Goal: Use online tool/utility

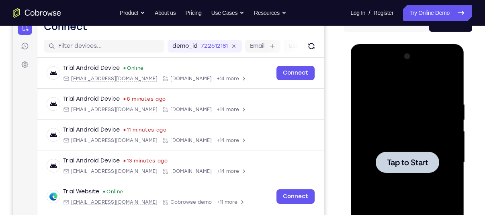
scroll to position [89, 0]
click at [384, 165] on div at bounding box center [406, 162] width 63 height 21
click at [404, 164] on span "Tap to Start" at bounding box center [406, 163] width 41 height 8
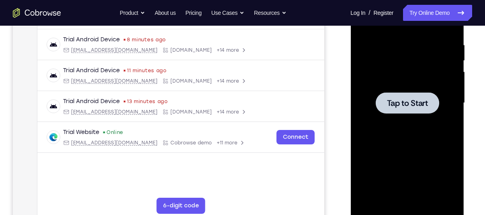
scroll to position [181, 0]
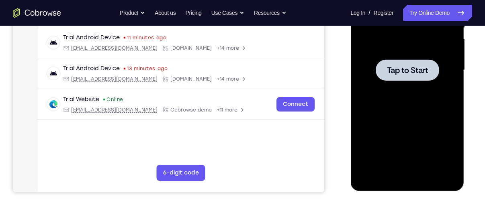
click at [386, 68] on div at bounding box center [406, 69] width 63 height 21
click at [392, 74] on span "Tap to Start" at bounding box center [406, 70] width 41 height 8
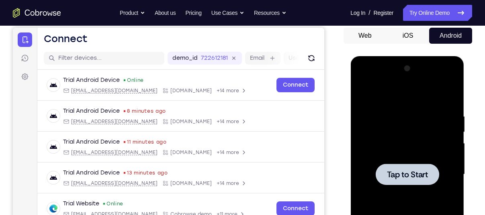
scroll to position [68, 0]
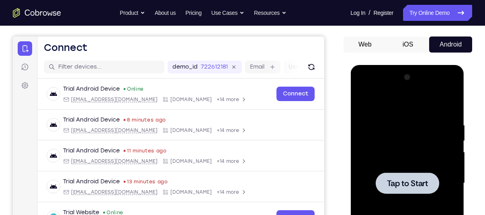
click at [395, 174] on div at bounding box center [406, 183] width 63 height 21
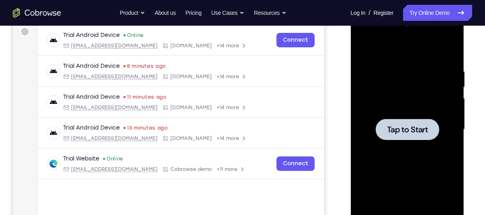
scroll to position [123, 0]
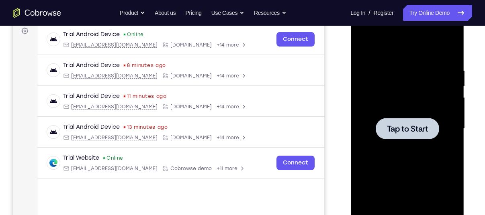
click at [410, 129] on span "Tap to Start" at bounding box center [406, 129] width 41 height 8
click at [409, 130] on span "Tap to Start" at bounding box center [406, 129] width 41 height 8
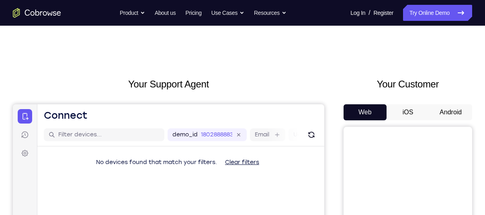
click at [451, 106] on button "Android" at bounding box center [450, 112] width 43 height 16
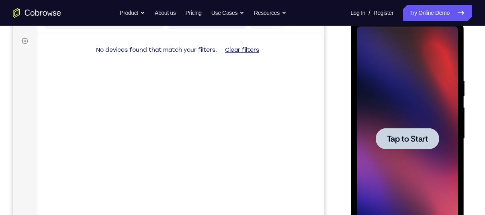
scroll to position [117, 0]
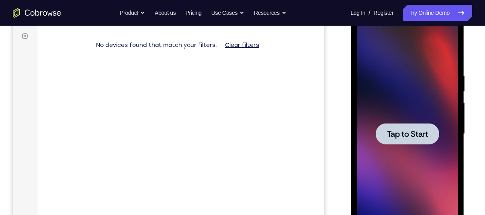
click at [429, 132] on div at bounding box center [406, 133] width 63 height 21
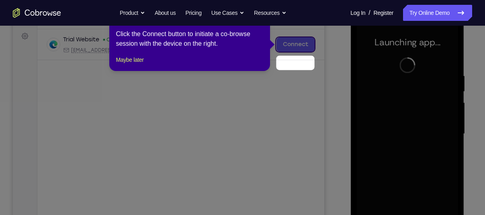
scroll to position [99, 0]
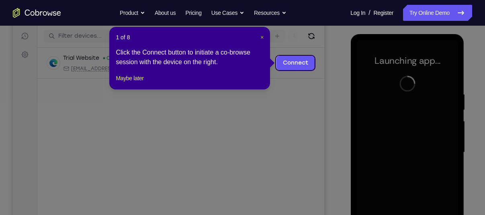
click at [262, 37] on span "×" at bounding box center [261, 37] width 3 height 6
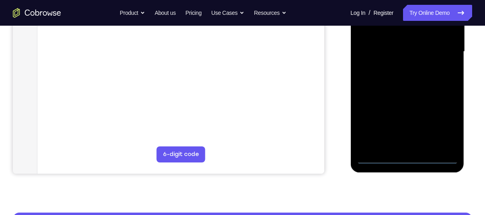
scroll to position [209, 0]
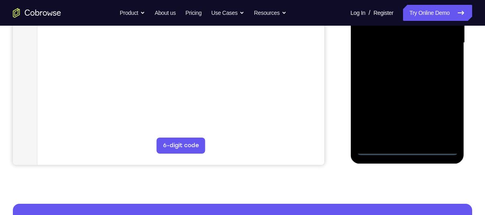
click at [407, 149] on div at bounding box center [406, 42] width 101 height 225
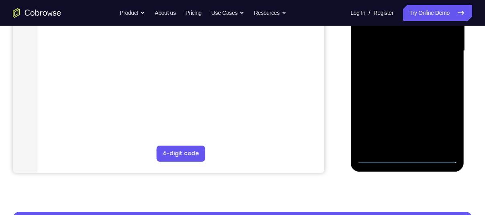
scroll to position [205, 0]
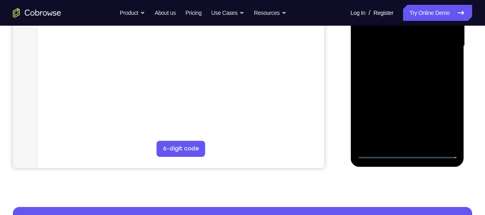
click at [445, 114] on div at bounding box center [406, 46] width 101 height 225
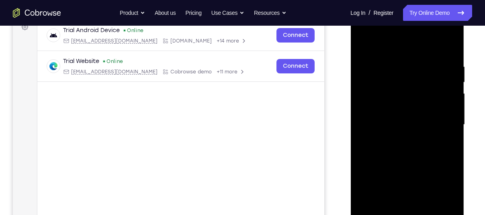
scroll to position [107, 0]
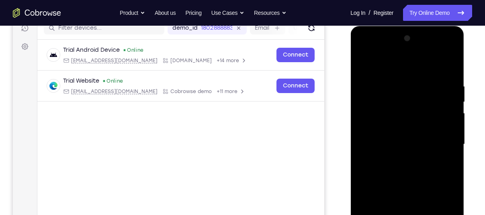
click at [399, 64] on div at bounding box center [406, 144] width 101 height 225
click at [386, 65] on div at bounding box center [406, 144] width 101 height 225
click at [443, 145] on div at bounding box center [406, 144] width 101 height 225
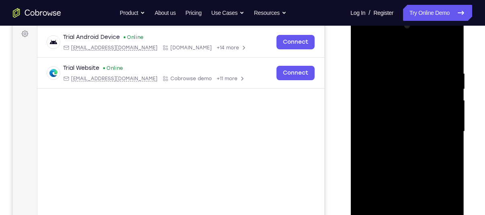
scroll to position [172, 0]
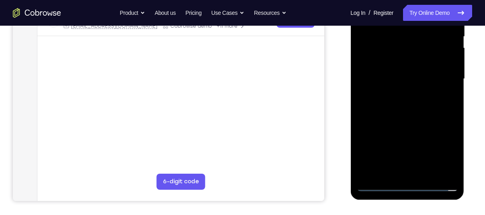
click at [417, 172] on div at bounding box center [406, 79] width 101 height 225
click at [410, 71] on div at bounding box center [406, 79] width 101 height 225
click at [396, 44] on div at bounding box center [406, 79] width 101 height 225
click at [393, 47] on div at bounding box center [406, 79] width 101 height 225
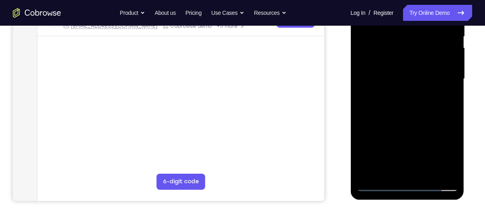
click at [393, 47] on div at bounding box center [406, 79] width 101 height 225
click at [386, 69] on div at bounding box center [406, 79] width 101 height 225
click at [404, 80] on div at bounding box center [406, 79] width 101 height 225
click at [404, 102] on div at bounding box center [406, 79] width 101 height 225
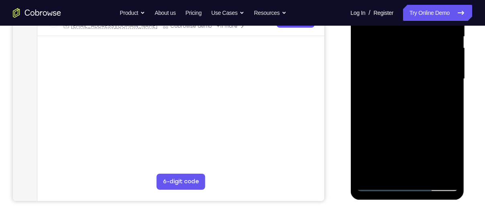
click at [404, 103] on div at bounding box center [406, 79] width 101 height 225
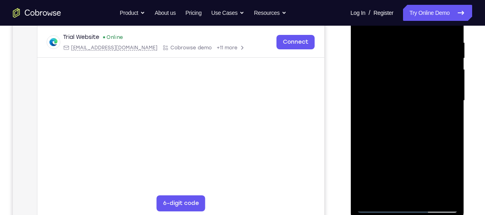
scroll to position [150, 0]
click at [404, 100] on div at bounding box center [406, 101] width 101 height 225
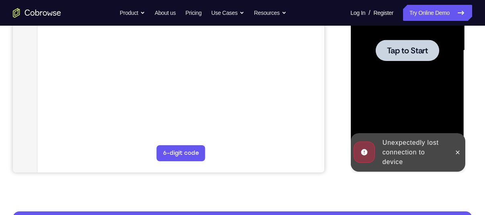
scroll to position [203, 0]
